Goal: Check status: Check status

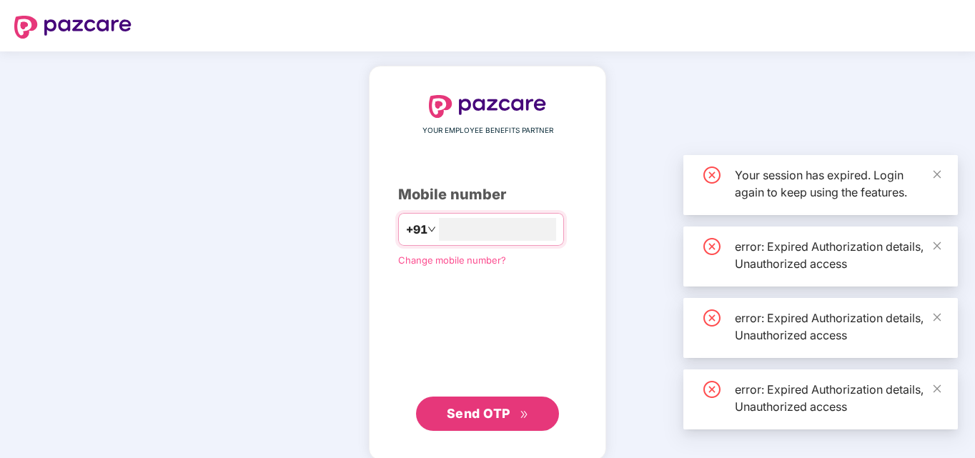
type input "**"
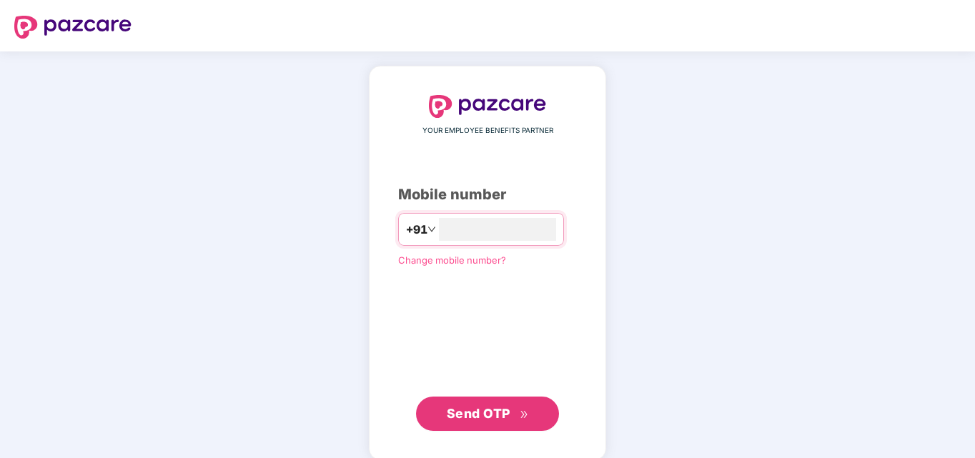
type input "**********"
click at [493, 415] on span "Send OTP" at bounding box center [479, 412] width 64 height 15
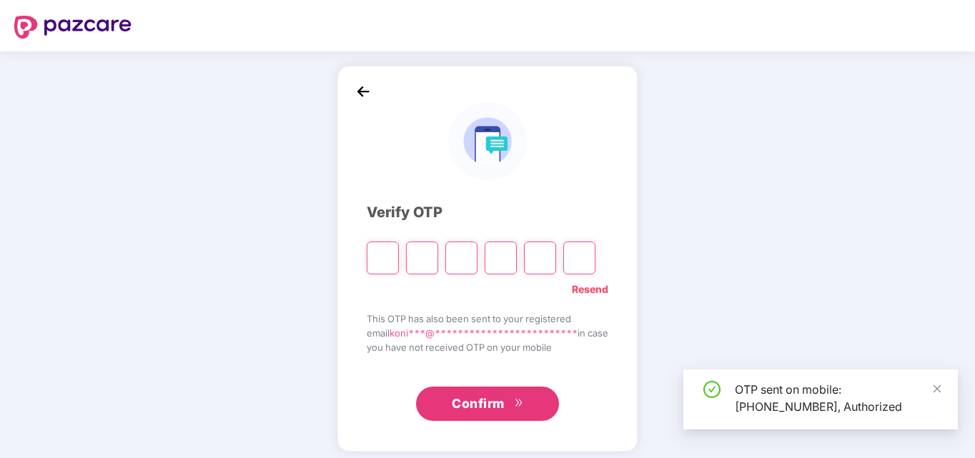
click at [767, 403] on div "OTP sent on mobile: [PHONE_NUMBER], Authorized" at bounding box center [838, 398] width 206 height 34
click at [821, 414] on div "OTP sent on mobile: [PHONE_NUMBER], Authorized" at bounding box center [838, 398] width 206 height 34
click at [939, 389] on icon "close" at bounding box center [937, 389] width 10 height 10
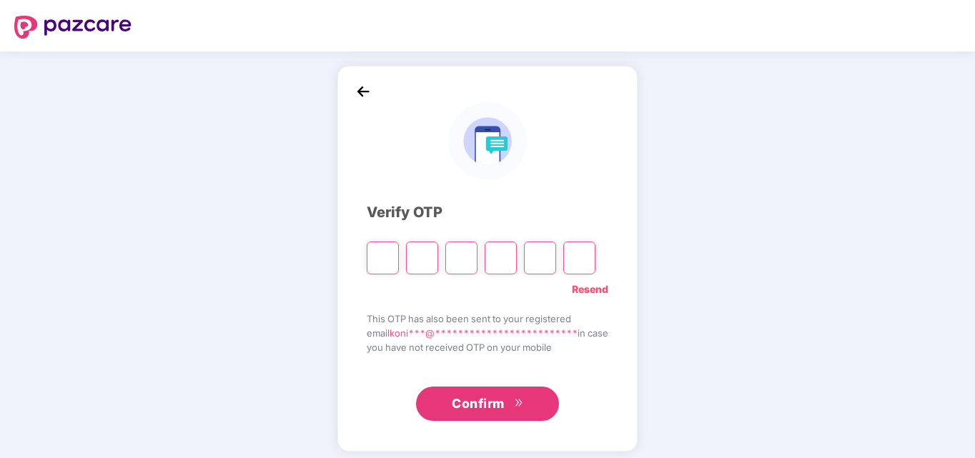
click at [369, 267] on input "Please enter verification code. Digit 1" at bounding box center [383, 258] width 32 height 33
type input "*"
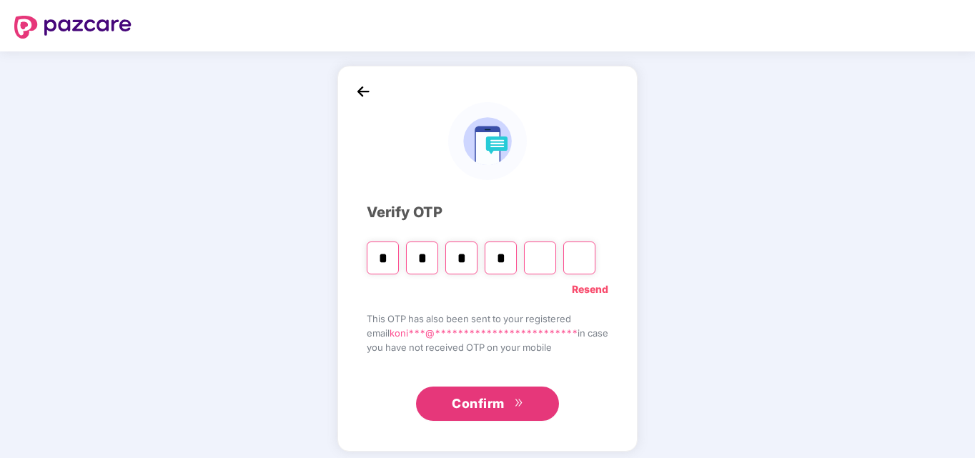
type input "*"
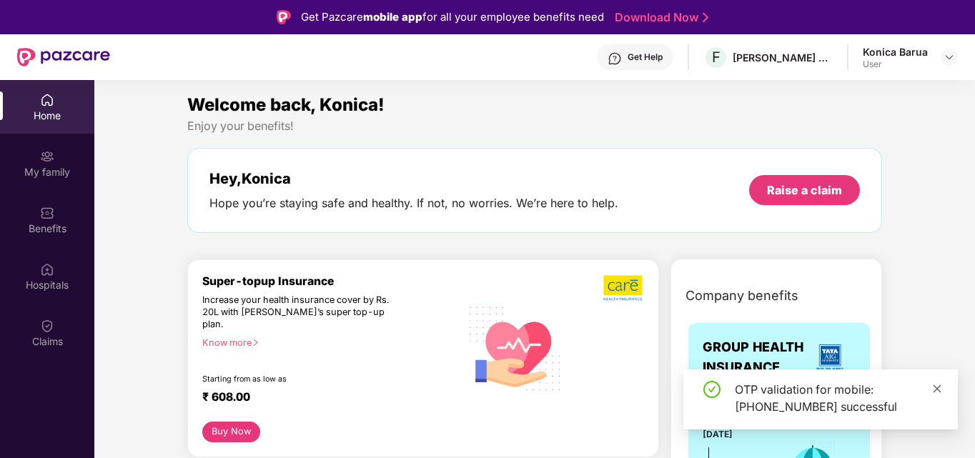
click at [938, 387] on icon "close" at bounding box center [937, 388] width 8 height 8
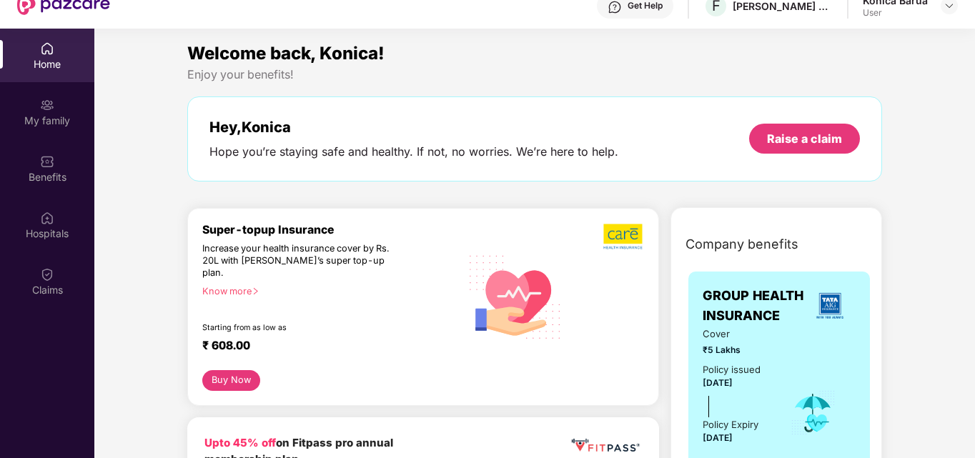
scroll to position [80, 0]
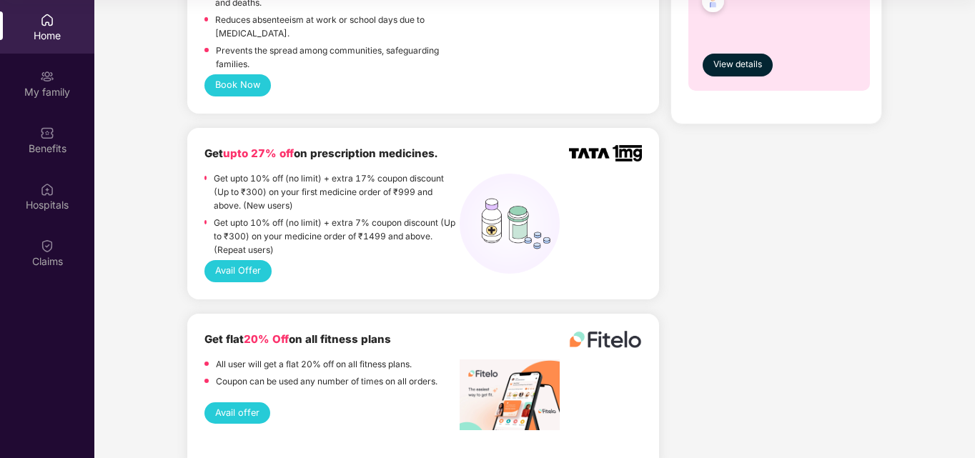
scroll to position [943, 0]
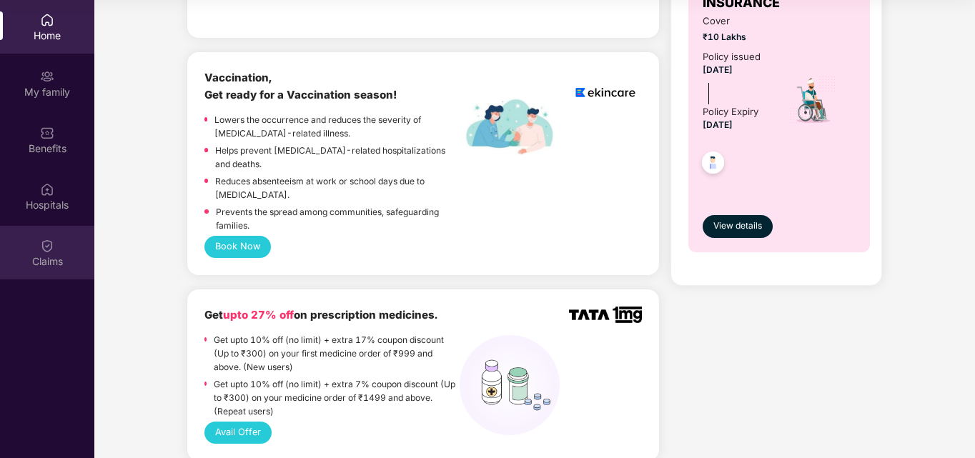
click at [42, 247] on img at bounding box center [47, 246] width 14 height 14
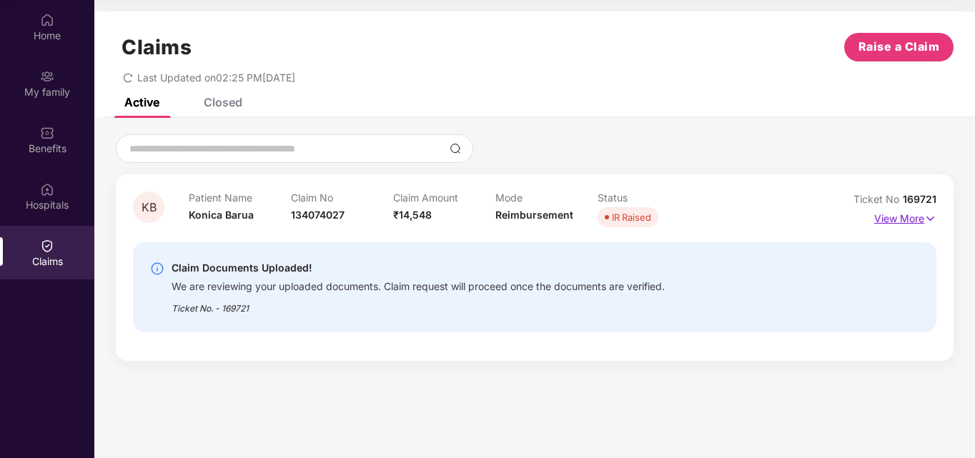
click at [896, 220] on p "View More" at bounding box center [905, 216] width 62 height 19
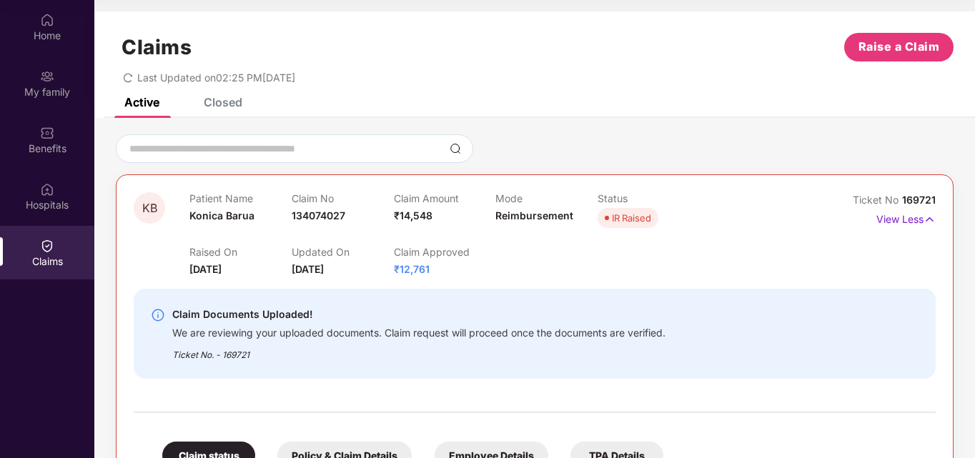
click at [761, 269] on div "Raised On [DATE] Updated On [DATE] Claim Approved ₹12,761" at bounding box center [495, 255] width 612 height 46
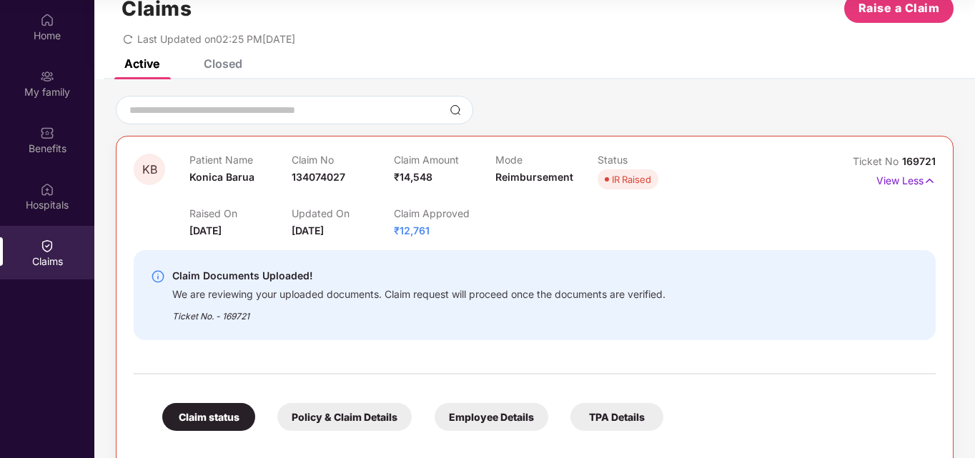
scroll to position [38, 0]
click at [620, 183] on div "IR Raised" at bounding box center [631, 180] width 39 height 14
click at [577, 223] on div "Raised On [DATE] Updated On [DATE] Claim Approved ₹12,761" at bounding box center [495, 217] width 612 height 46
click at [575, 222] on div "Raised On [DATE] Updated On [DATE] Claim Approved ₹12,761" at bounding box center [495, 217] width 612 height 46
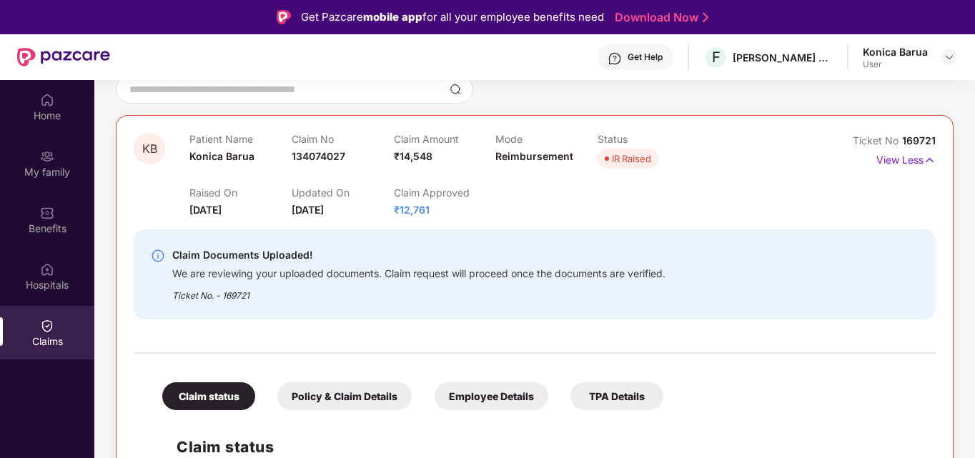
scroll to position [143, 0]
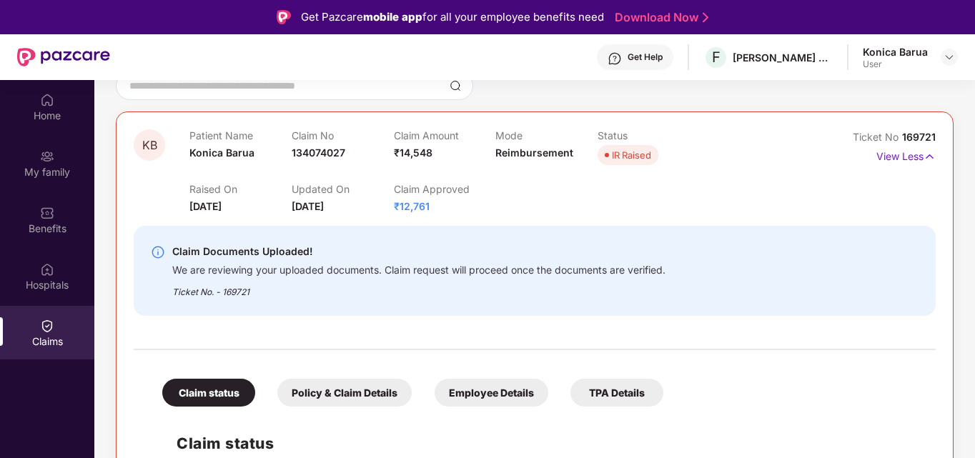
click at [157, 250] on img at bounding box center [158, 252] width 14 height 14
click at [159, 252] on img at bounding box center [158, 252] width 14 height 14
click at [339, 313] on div "Claim Documents Uploaded! We are reviewing your uploaded documents. Claim reque…" at bounding box center [535, 271] width 802 height 90
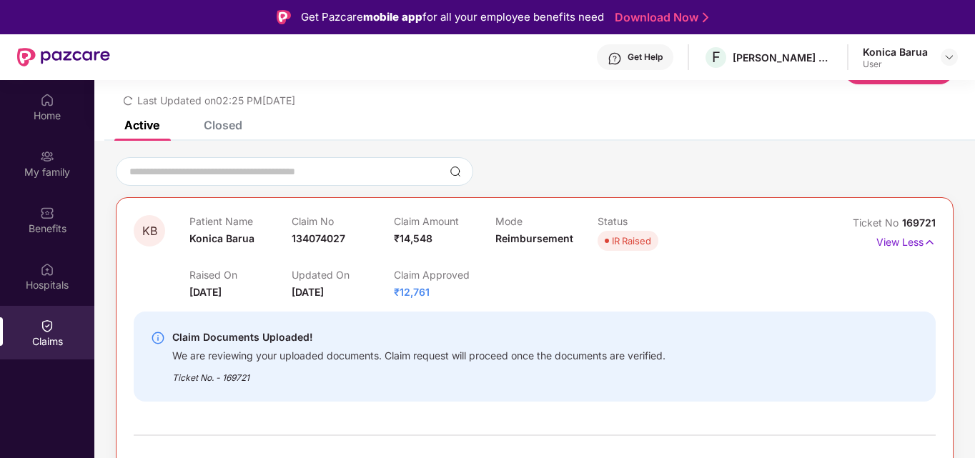
scroll to position [86, 0]
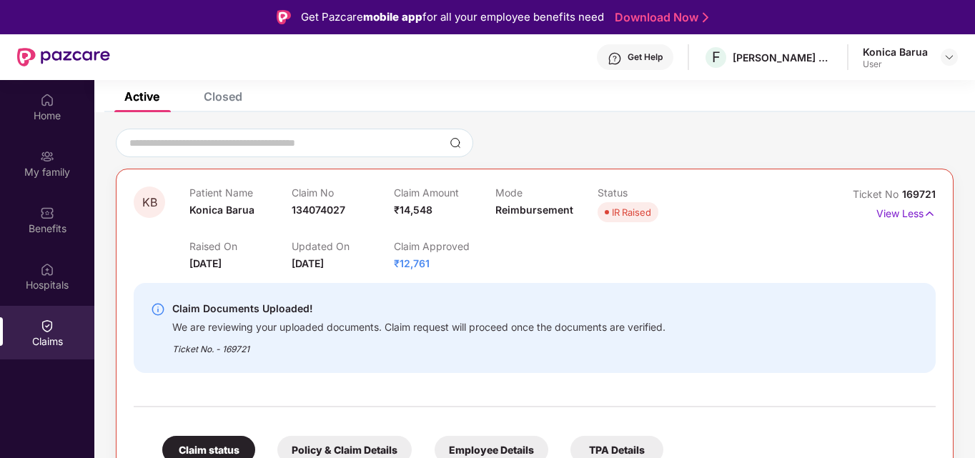
click at [553, 315] on div "Claim Documents Uploaded!" at bounding box center [418, 308] width 493 height 17
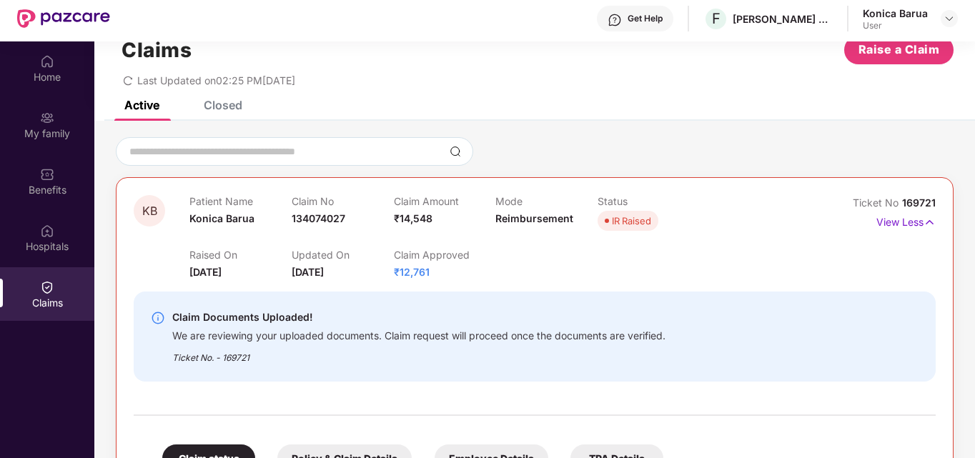
scroll to position [0, 0]
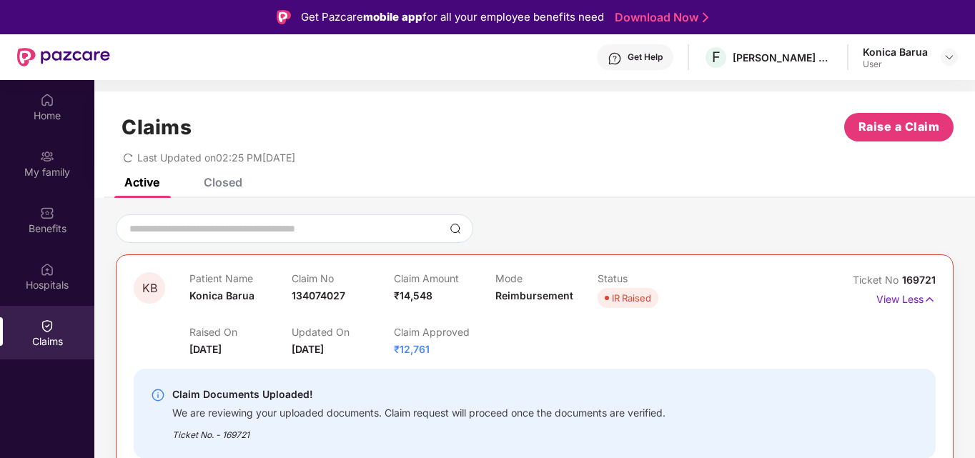
click at [595, 128] on div "Claims Raise a Claim" at bounding box center [535, 127] width 838 height 29
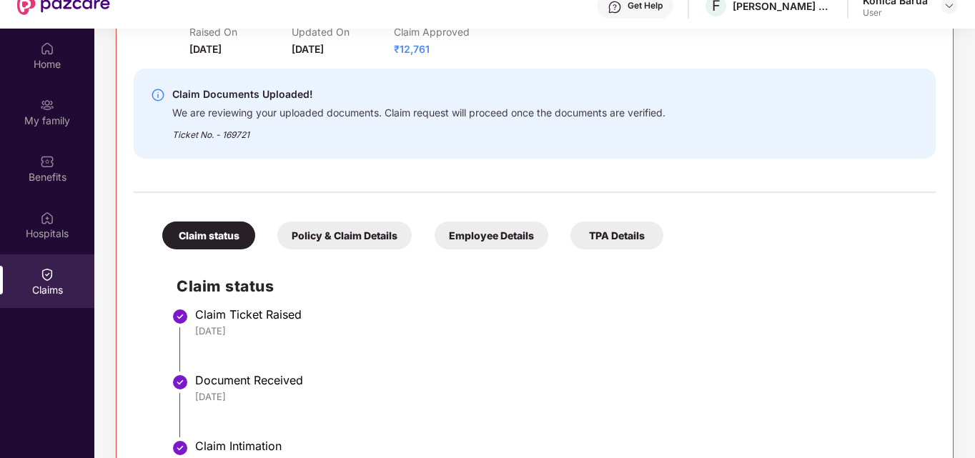
scroll to position [314, 0]
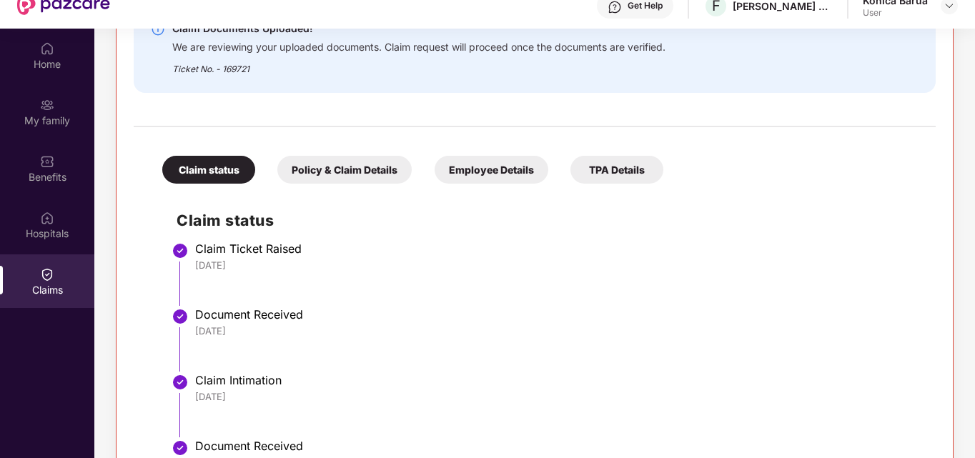
click at [377, 167] on div "Policy & Claim Details" at bounding box center [344, 170] width 134 height 28
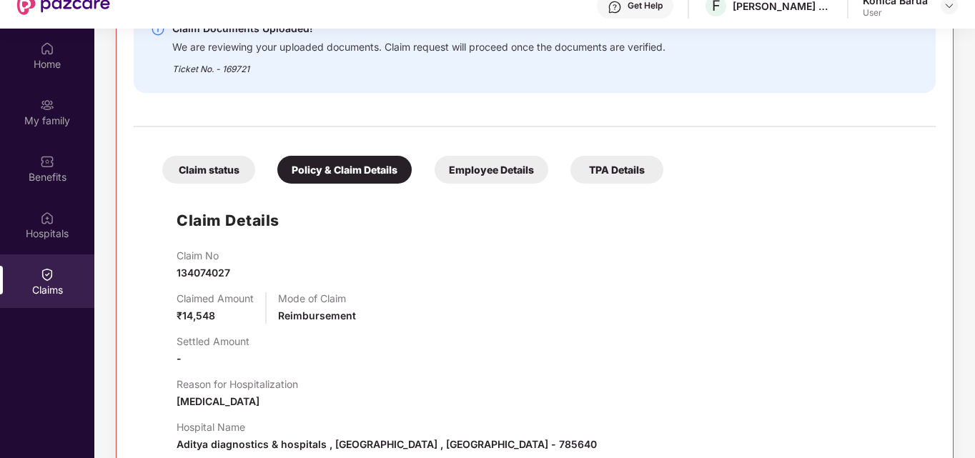
click at [422, 289] on div "Claim No 134074027 Claimed Amount ₹14,548 Mode of Claim Reimbursement Settled A…" at bounding box center [549, 426] width 745 height 354
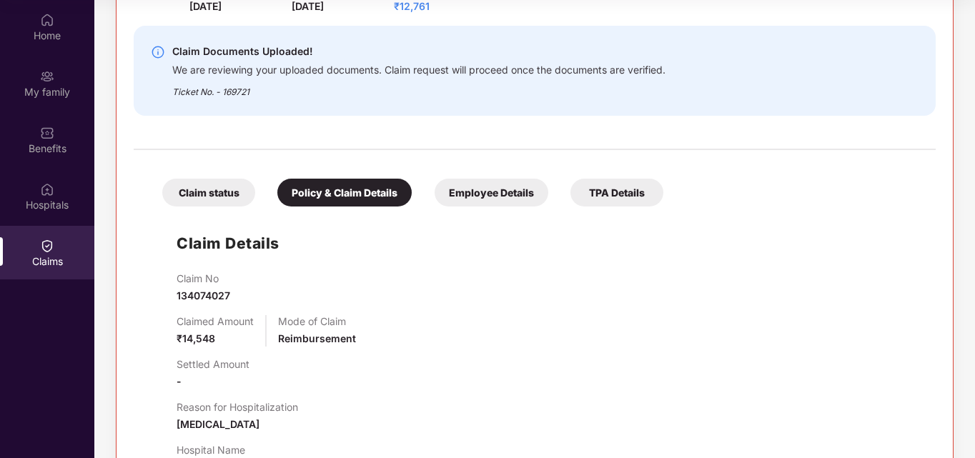
scroll to position [234, 0]
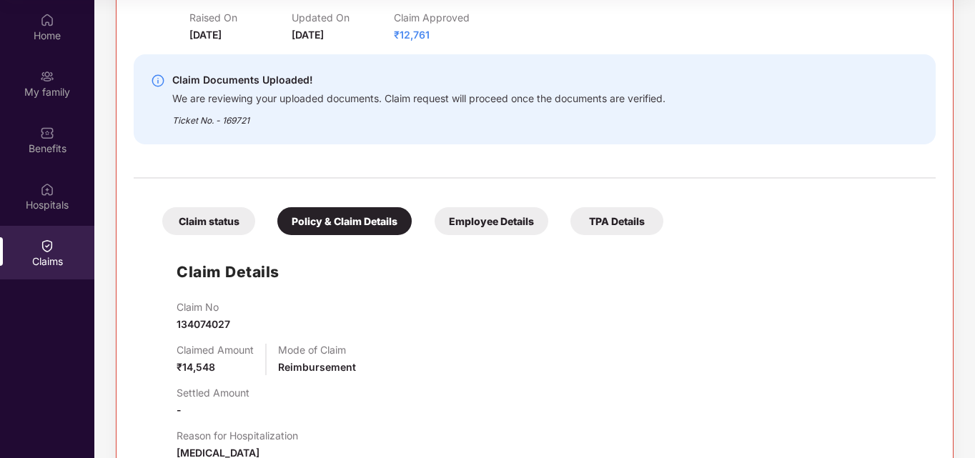
click at [497, 217] on div "Employee Details" at bounding box center [492, 221] width 114 height 28
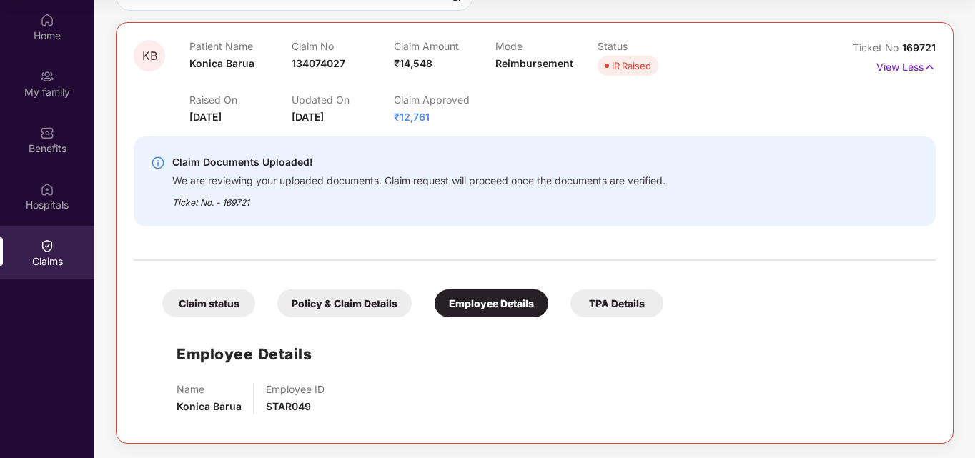
click at [493, 242] on div at bounding box center [535, 253] width 802 height 30
click at [619, 307] on div "TPA Details" at bounding box center [616, 303] width 93 height 28
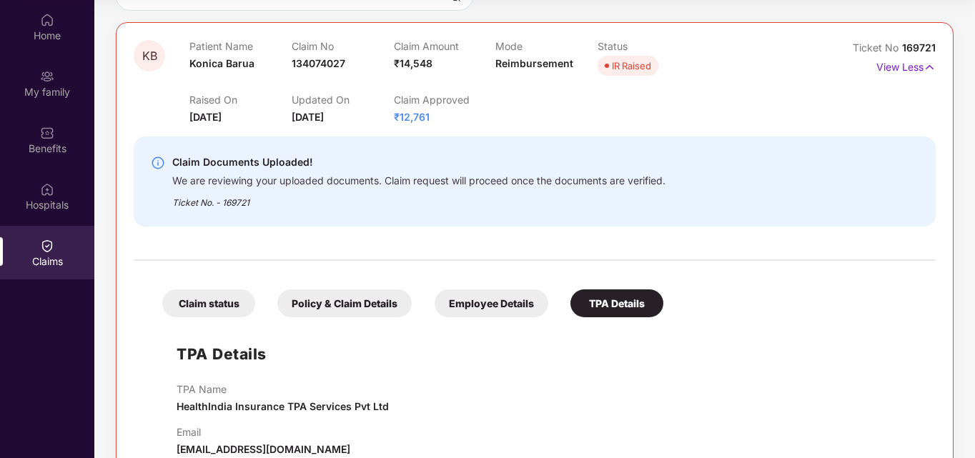
scroll to position [184, 0]
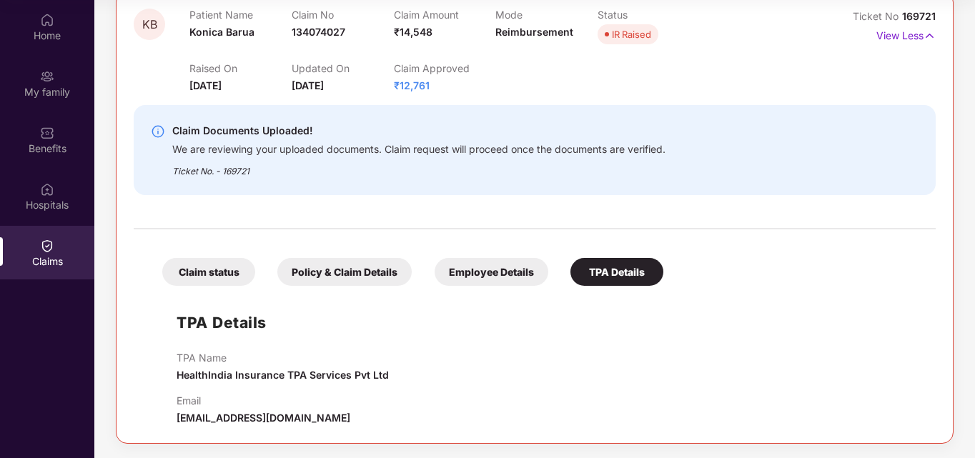
click at [745, 274] on div "Claim status Policy & Claim Details Employee Details TPA Details TPA Details TP…" at bounding box center [535, 331] width 802 height 189
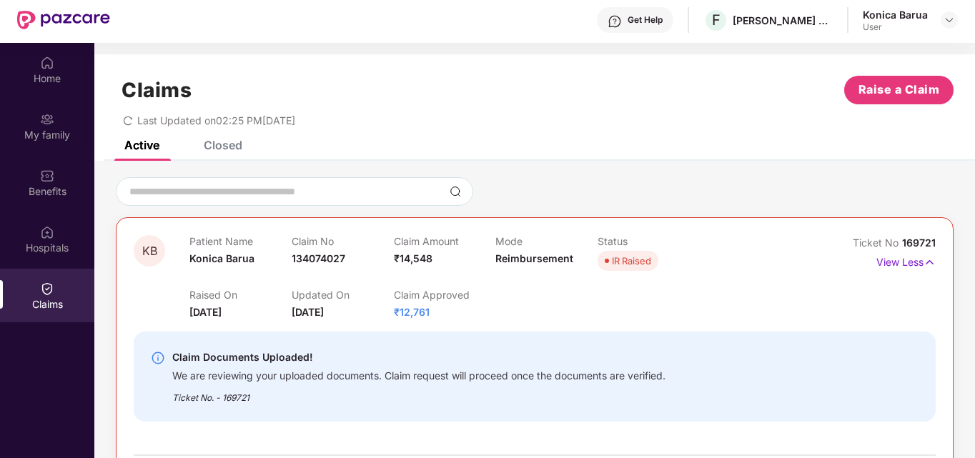
scroll to position [0, 0]
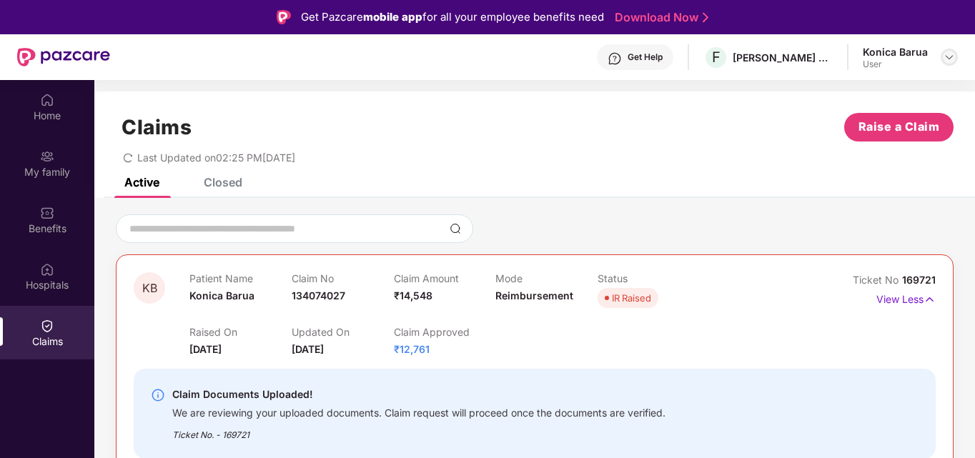
click at [948, 58] on img at bounding box center [948, 56] width 11 height 11
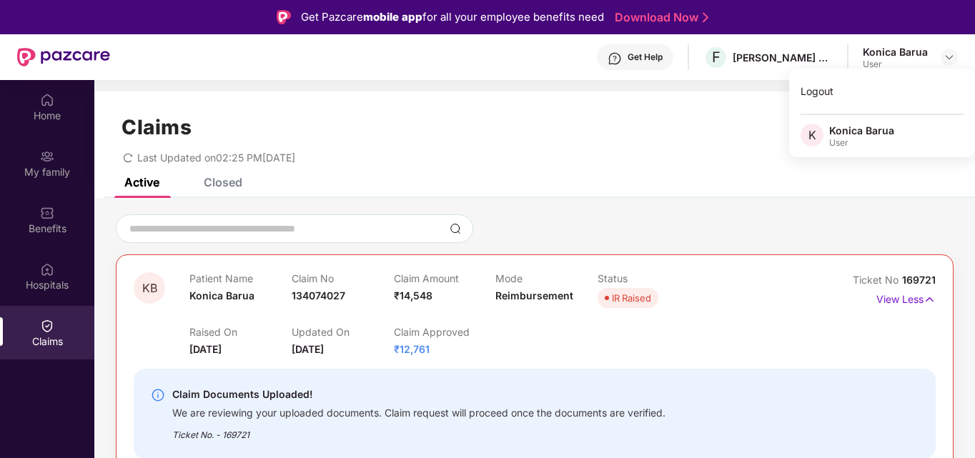
click at [665, 151] on div "Last Updated on 02:25 PM[DATE]" at bounding box center [535, 153] width 838 height 22
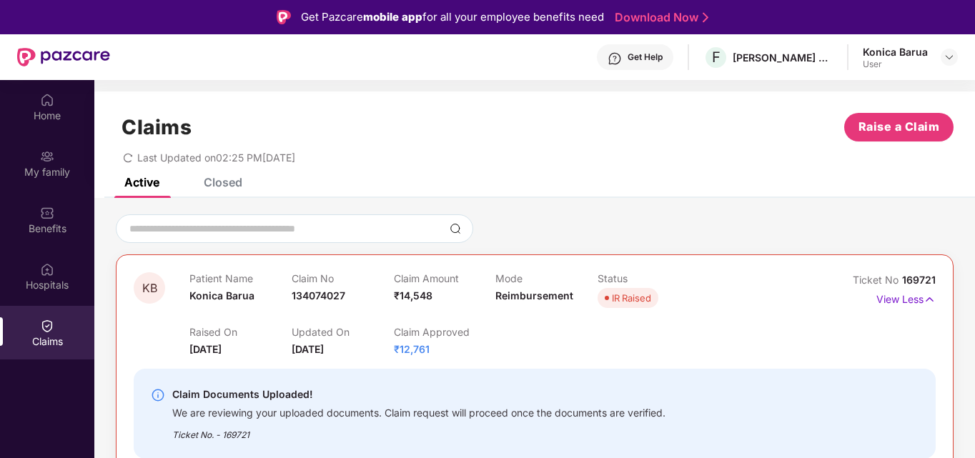
click at [505, 337] on div "Raised On [DATE] Updated On [DATE] Claim Approved ₹12,761" at bounding box center [495, 335] width 612 height 46
click at [613, 302] on div "IR Raised" at bounding box center [631, 298] width 39 height 14
click at [627, 316] on div "Raised On [DATE] Updated On [DATE] Claim Approved ₹12,761" at bounding box center [495, 335] width 612 height 46
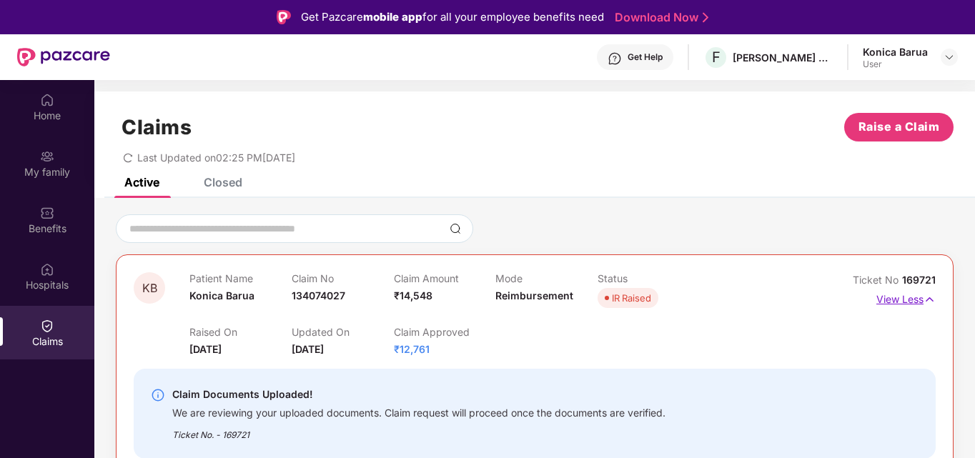
click at [927, 296] on img at bounding box center [929, 300] width 12 height 16
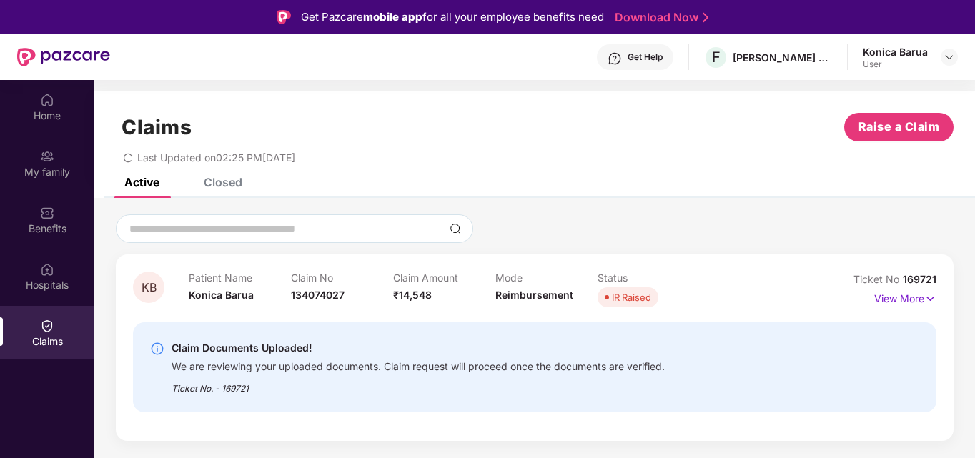
click at [750, 270] on div "KB Patient Name Konica Barua Claim No 134074027 Claim Amount ₹14,548 Mode Reimb…" at bounding box center [535, 347] width 838 height 187
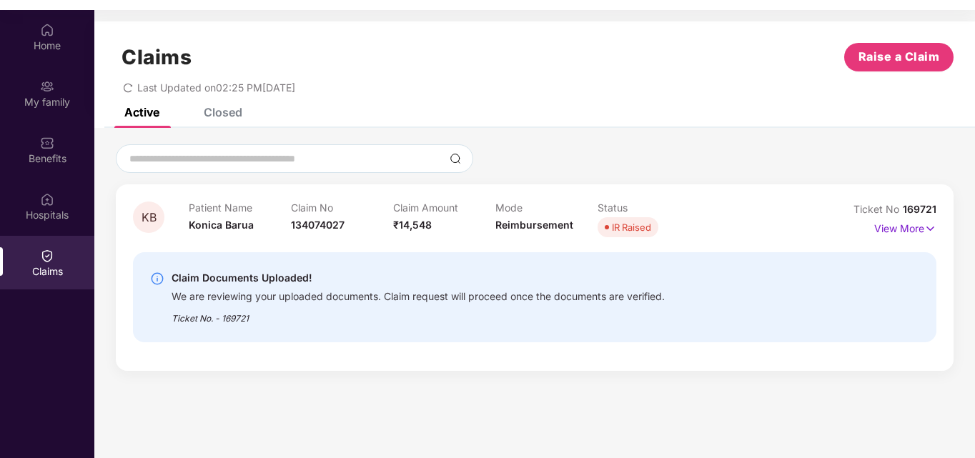
scroll to position [80, 0]
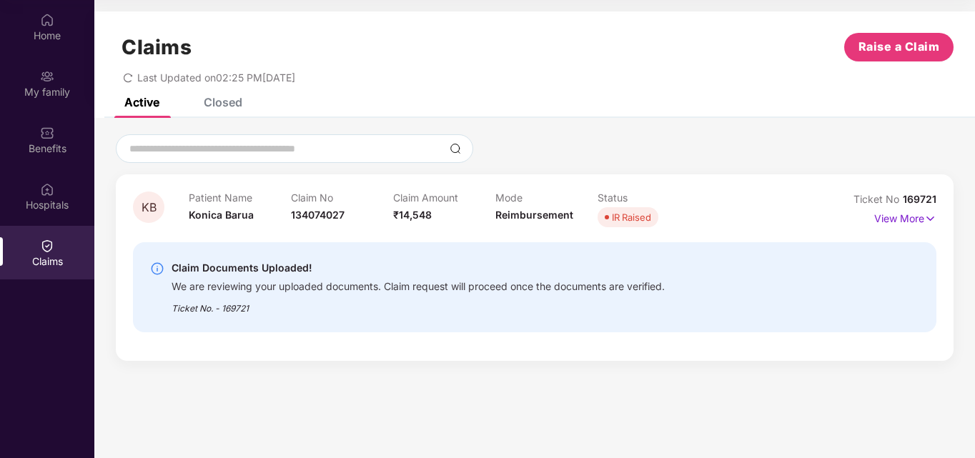
click at [158, 272] on img at bounding box center [157, 269] width 14 height 14
drag, startPoint x: 223, startPoint y: 304, endPoint x: 258, endPoint y: 312, distance: 35.9
click at [258, 312] on div "Ticket No. - 169721" at bounding box center [418, 304] width 493 height 22
click at [622, 100] on div "Active Closed" at bounding box center [534, 108] width 880 height 20
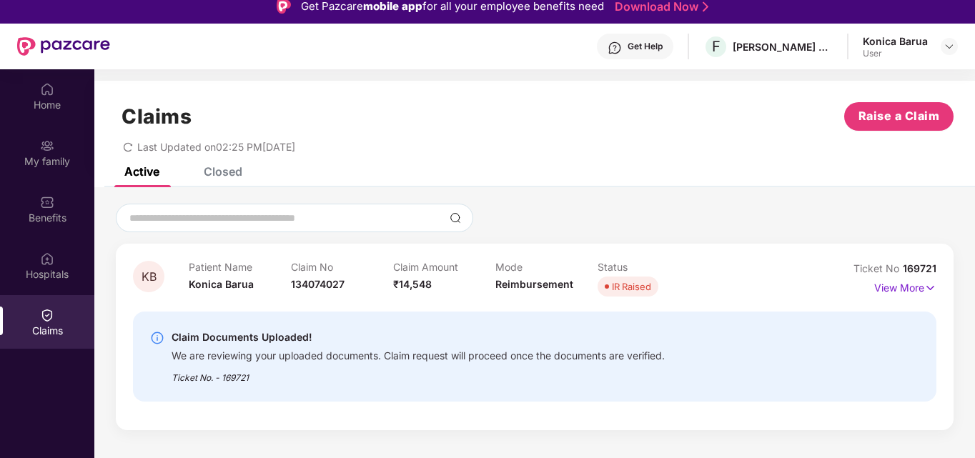
scroll to position [0, 0]
